Goal: Navigation & Orientation: Understand site structure

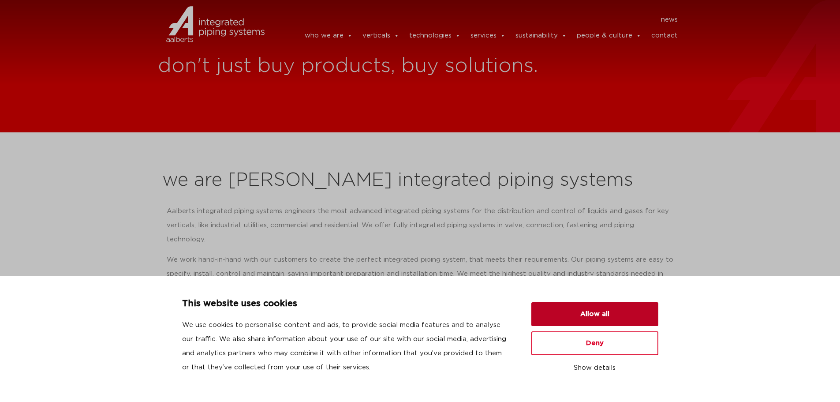
click at [563, 325] on button "Allow all" at bounding box center [594, 314] width 127 height 24
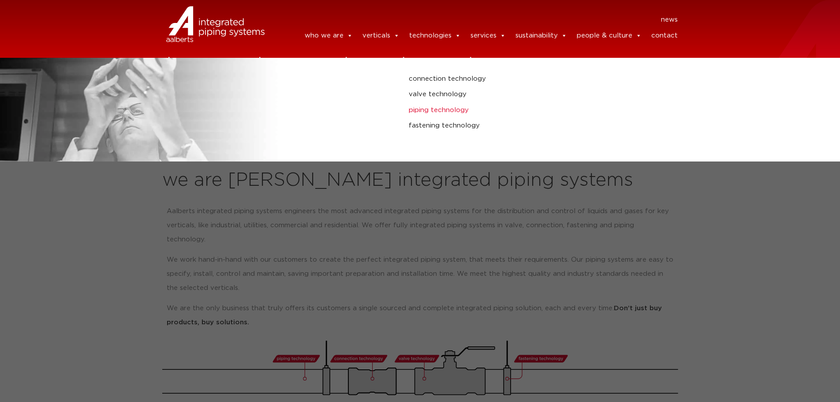
click at [436, 112] on link "piping technology" at bounding box center [566, 109] width 315 height 11
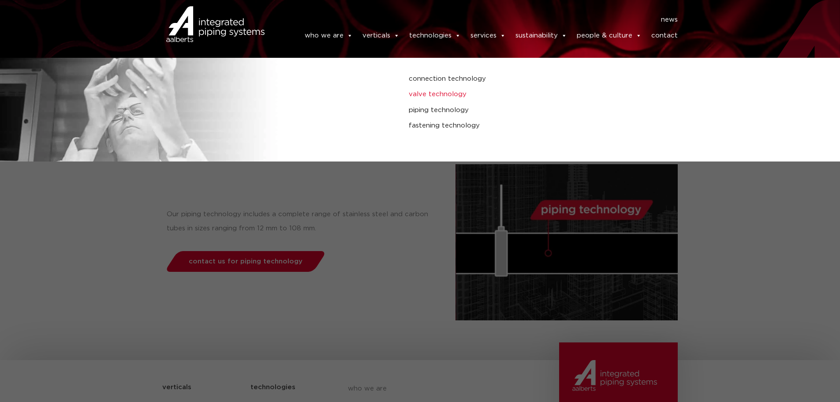
click at [418, 91] on link "valve technology" at bounding box center [566, 94] width 315 height 11
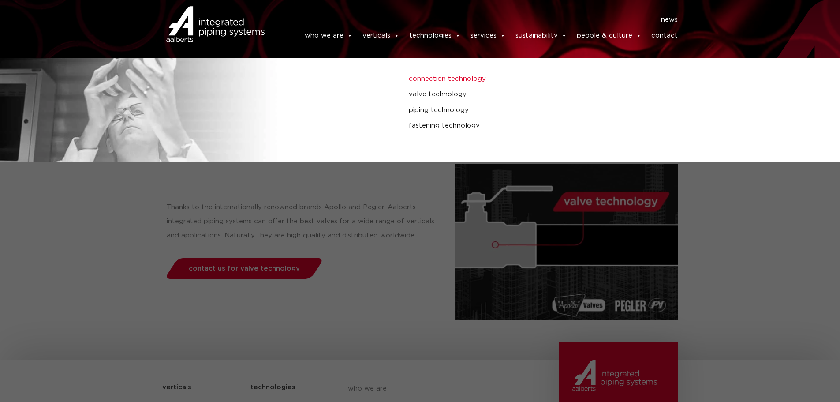
click at [436, 78] on link "connection technology" at bounding box center [566, 78] width 315 height 11
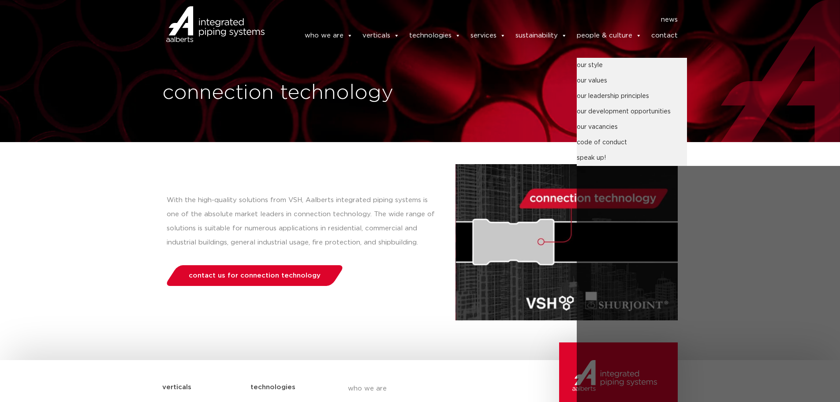
click at [606, 34] on link "people & culture" at bounding box center [609, 36] width 65 height 18
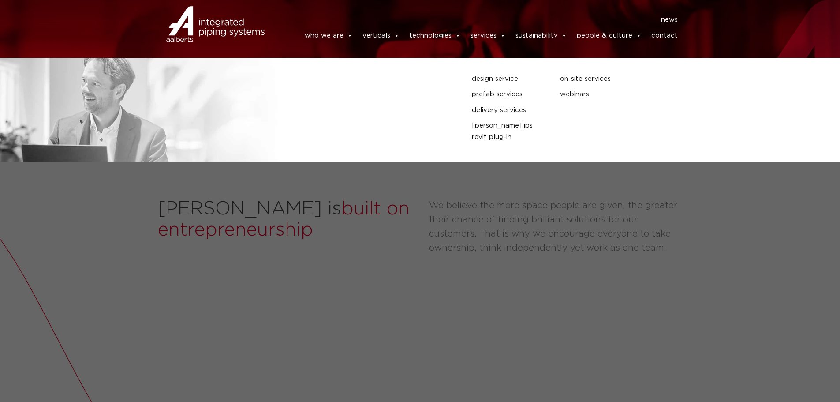
click at [478, 33] on link "services" at bounding box center [487, 36] width 35 height 18
